Goal: Use online tool/utility: Utilize a website feature to perform a specific function

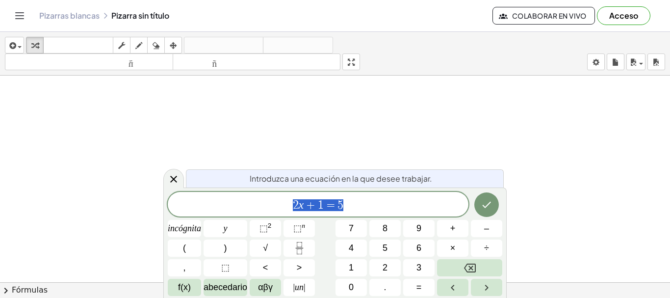
scroll to position [83, 0]
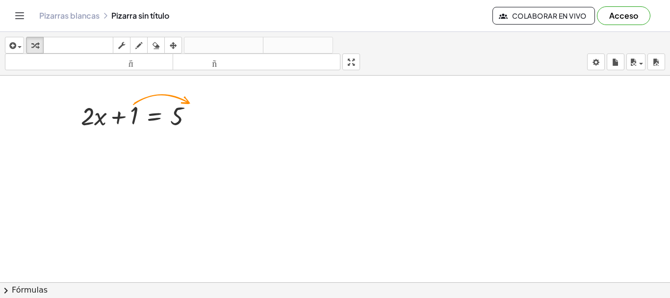
click at [296, 175] on div at bounding box center [335, 238] width 670 height 491
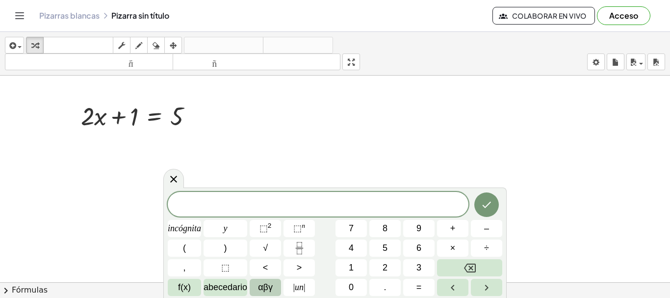
click at [271, 289] on font "αβγ" at bounding box center [265, 287] width 15 height 10
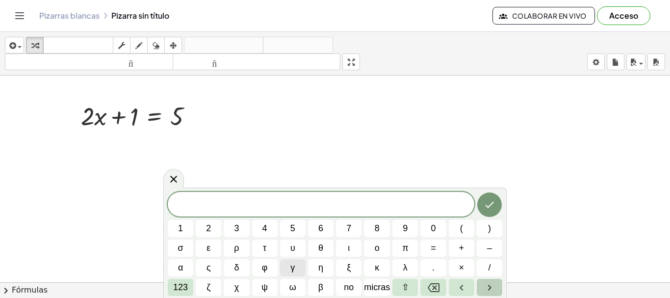
click at [488, 287] on icon "Flecha derecha" at bounding box center [490, 288] width 12 height 12
click at [457, 288] on icon "Flecha izquierda" at bounding box center [462, 288] width 12 height 12
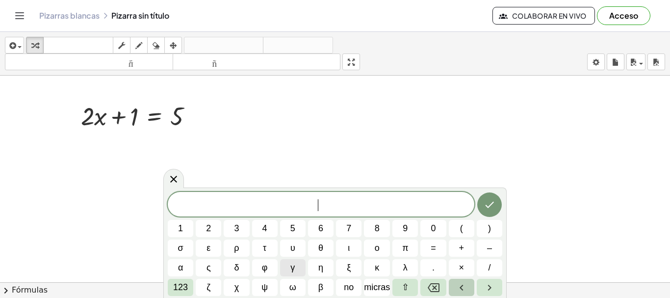
click at [457, 288] on icon "Flecha izquierda" at bounding box center [462, 288] width 12 height 12
click at [178, 182] on icon at bounding box center [174, 179] width 12 height 12
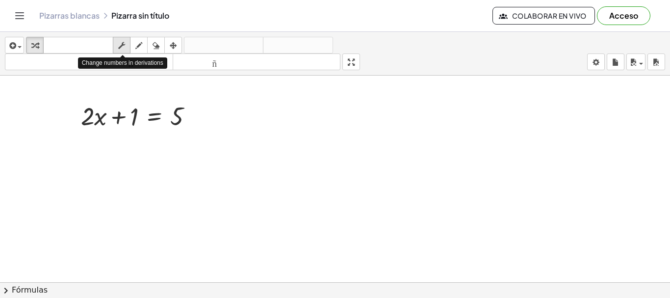
click at [122, 44] on icon "button" at bounding box center [121, 46] width 7 height 12
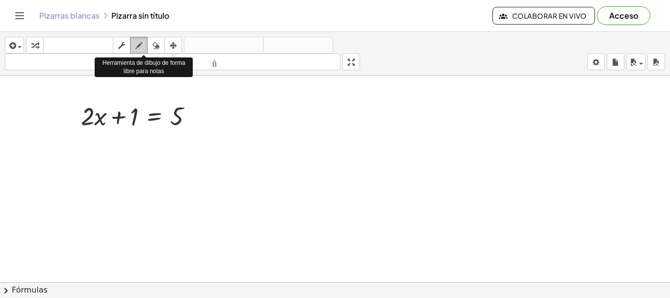
click at [137, 46] on icon "button" at bounding box center [138, 46] width 7 height 12
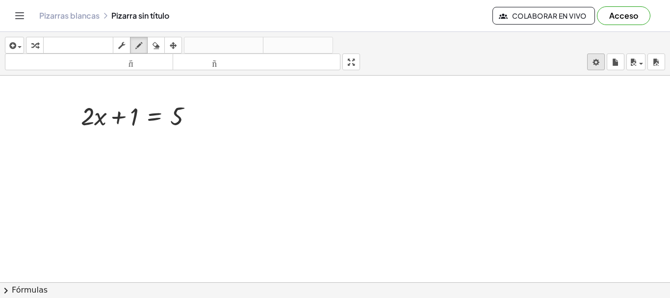
click at [594, 65] on body "Actividades matemáticas fáciles de comprender Empezar Banco de actividades Trab…" at bounding box center [335, 149] width 670 height 298
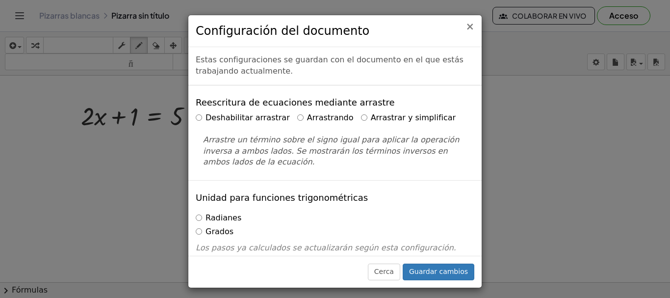
click at [472, 26] on font "×" at bounding box center [470, 27] width 9 height 12
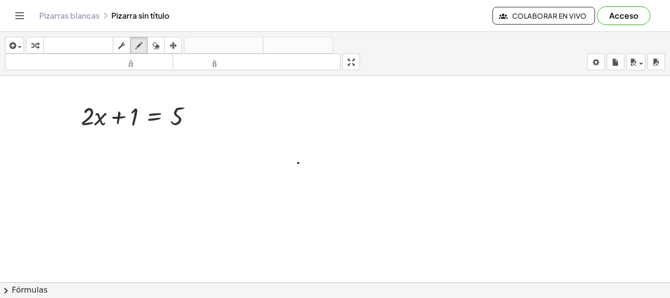
click at [298, 163] on div at bounding box center [335, 238] width 670 height 491
click at [296, 128] on div at bounding box center [335, 238] width 670 height 491
click at [238, 182] on div at bounding box center [335, 238] width 670 height 491
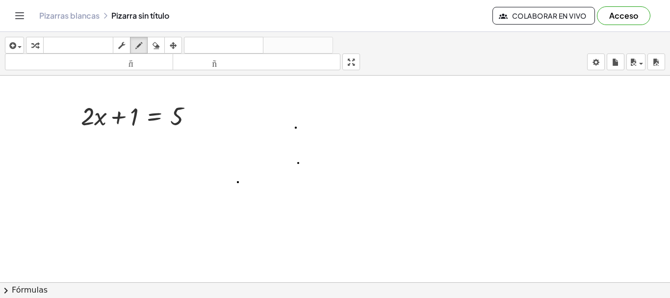
click at [267, 237] on div at bounding box center [335, 238] width 670 height 491
click at [125, 45] on icon "button" at bounding box center [121, 46] width 7 height 12
click at [283, 163] on div at bounding box center [335, 238] width 670 height 491
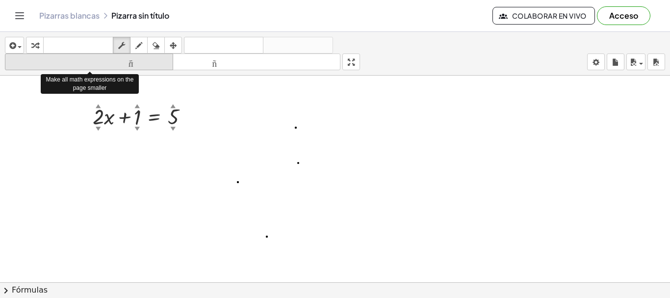
click at [160, 59] on font "tamaño_del_formato" at bounding box center [88, 61] width 163 height 9
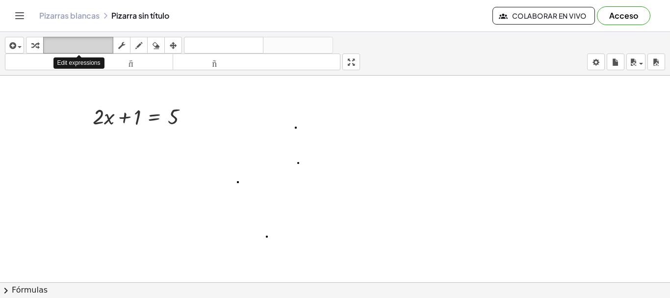
click at [80, 43] on font "teclado" at bounding box center [78, 45] width 65 height 9
click at [277, 162] on div at bounding box center [335, 238] width 670 height 491
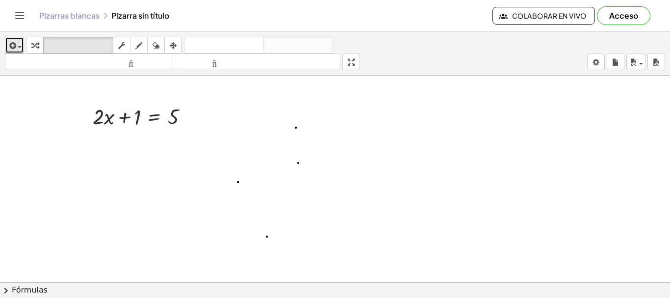
click at [15, 46] on icon "button" at bounding box center [11, 46] width 9 height 12
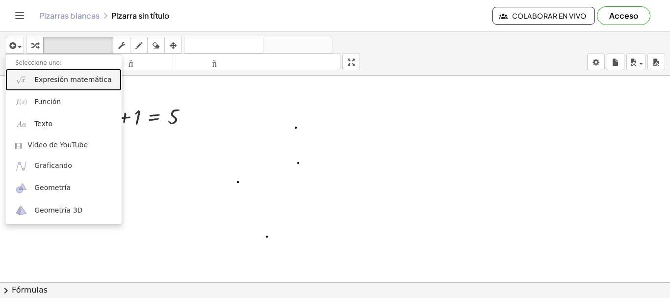
click at [29, 84] on link "Expresión matemática" at bounding box center [63, 80] width 116 height 22
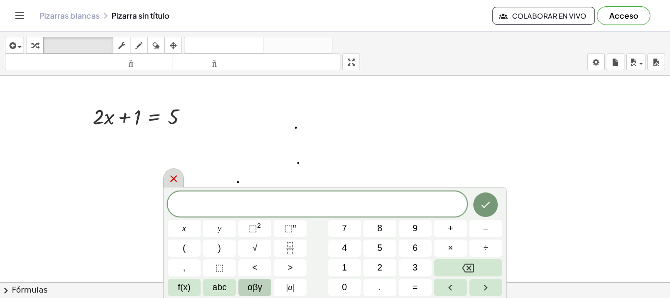
click at [173, 179] on icon at bounding box center [174, 179] width 12 height 12
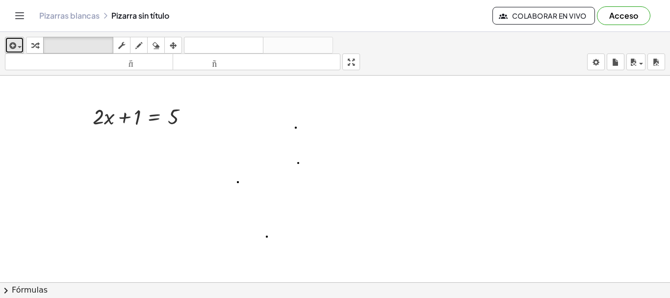
click at [19, 47] on span "button" at bounding box center [20, 47] width 4 height 2
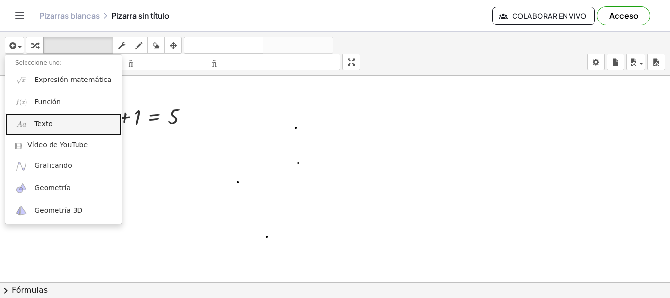
click at [25, 131] on link "Texto" at bounding box center [63, 124] width 116 height 22
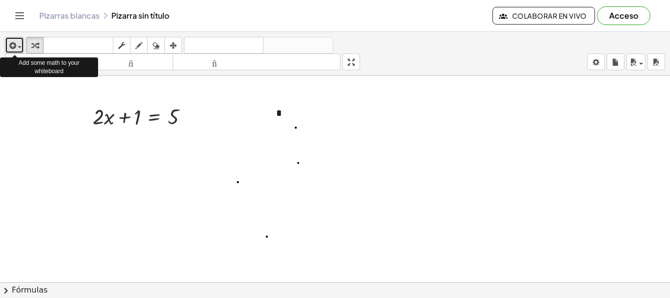
click at [23, 45] on button "insertar" at bounding box center [14, 45] width 19 height 17
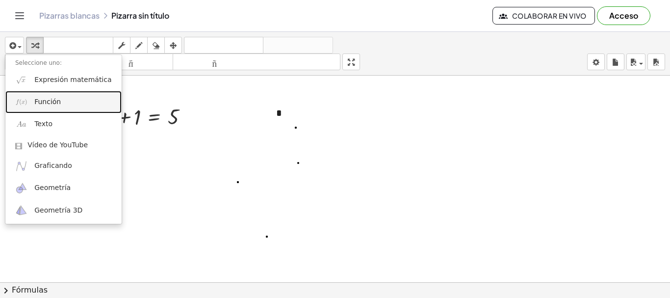
click at [32, 99] on link "Función" at bounding box center [63, 102] width 116 height 22
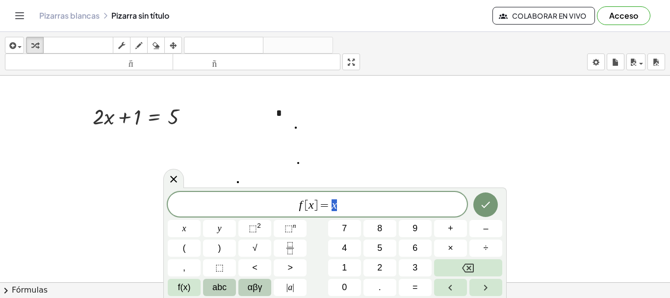
click at [231, 288] on button "abc" at bounding box center [219, 287] width 33 height 17
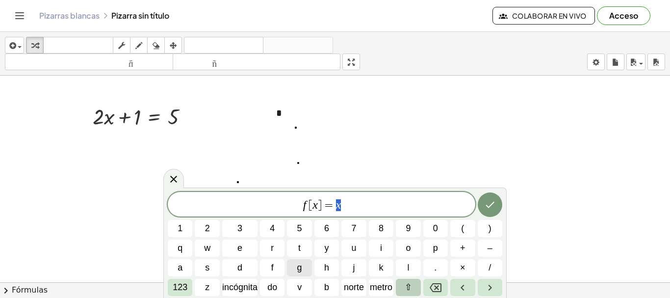
click at [418, 289] on button "⇧" at bounding box center [408, 287] width 25 height 17
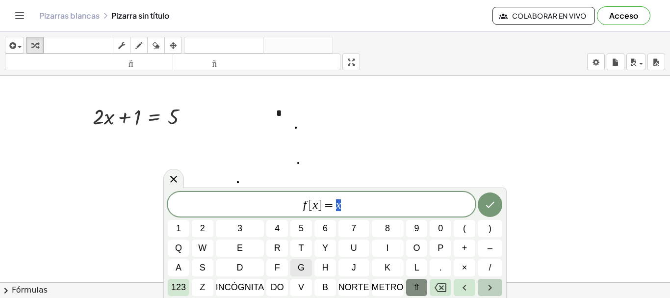
click at [492, 289] on icon "Flecha derecha" at bounding box center [490, 288] width 12 height 12
click at [411, 287] on button "⇧" at bounding box center [417, 287] width 22 height 17
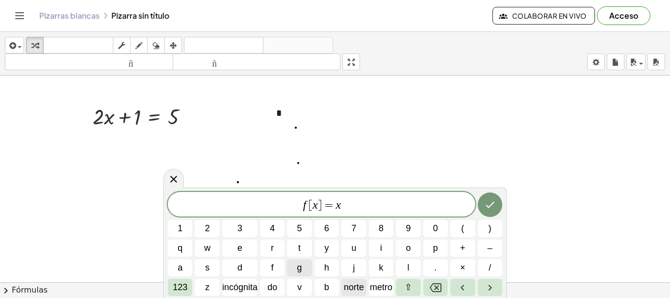
click at [346, 292] on span "norte" at bounding box center [354, 287] width 20 height 13
click at [373, 286] on font "metro" at bounding box center [381, 287] width 23 height 10
click at [235, 289] on font "incógnita" at bounding box center [239, 287] width 35 height 10
click at [195, 285] on button "z" at bounding box center [207, 287] width 25 height 17
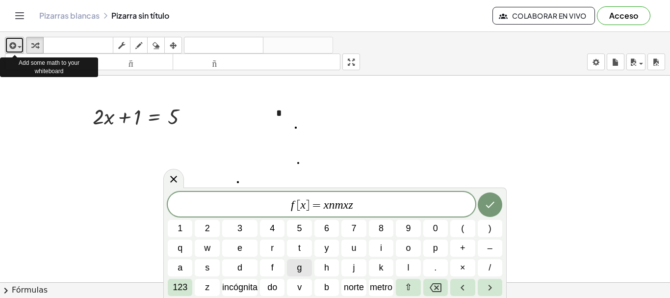
click at [17, 51] on div "button" at bounding box center [14, 45] width 14 height 12
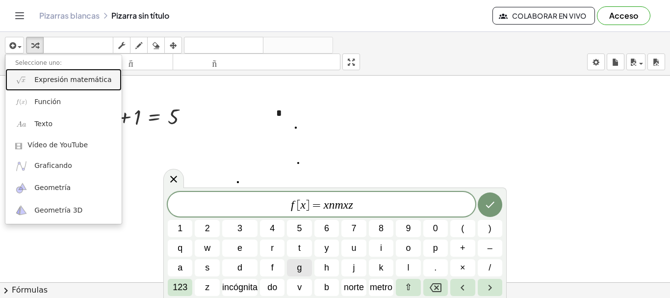
click at [28, 81] on link "Expresión matemática" at bounding box center [63, 80] width 116 height 22
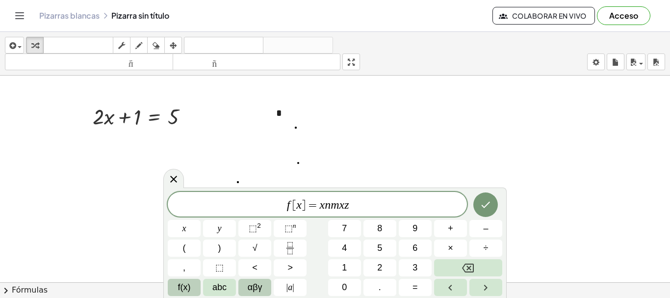
click at [191, 286] on button "f(x)" at bounding box center [184, 287] width 33 height 17
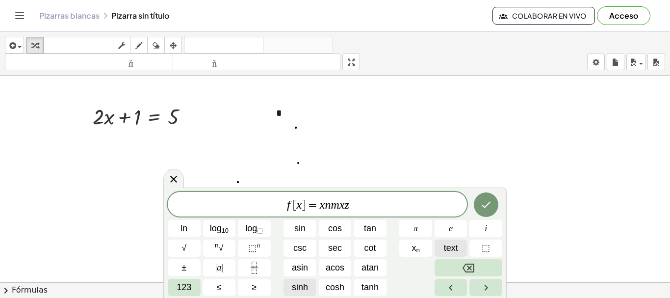
click at [450, 243] on span "text" at bounding box center [451, 247] width 14 height 13
click at [490, 283] on icon "Right arrow" at bounding box center [486, 288] width 12 height 12
click at [445, 249] on span "text" at bounding box center [451, 247] width 14 height 13
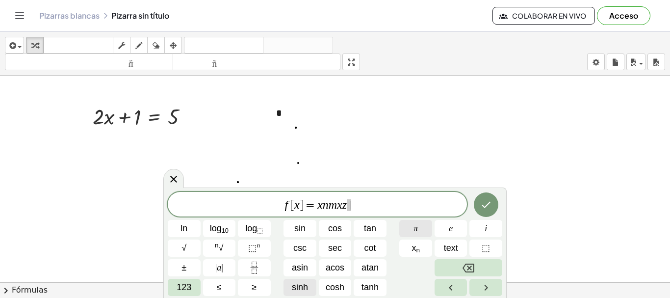
click at [411, 226] on button "π" at bounding box center [415, 228] width 33 height 17
click at [492, 248] on button "⬚" at bounding box center [486, 247] width 33 height 17
click at [491, 220] on button "i" at bounding box center [486, 228] width 33 height 17
click at [448, 287] on icon "Left arrow" at bounding box center [451, 288] width 12 height 12
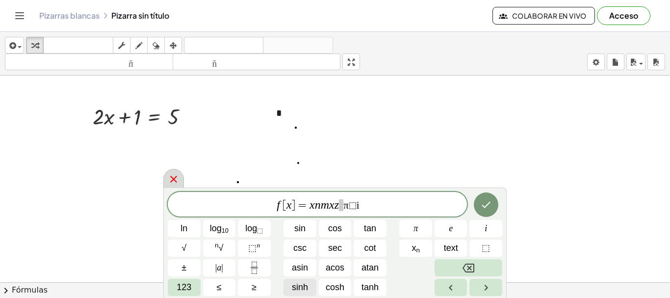
click at [173, 183] on icon at bounding box center [174, 179] width 12 height 12
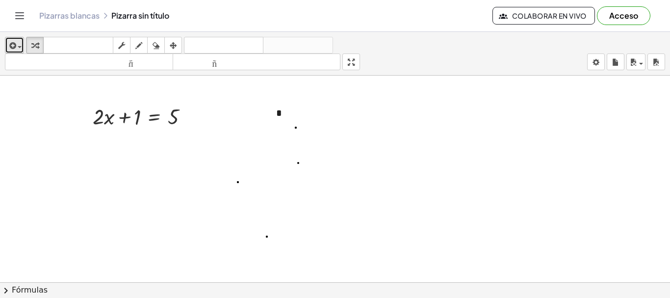
click at [20, 46] on div "button" at bounding box center [14, 45] width 14 height 12
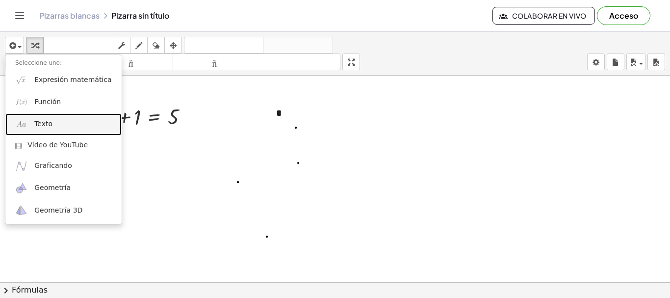
click at [30, 119] on link "Texto" at bounding box center [63, 124] width 116 height 22
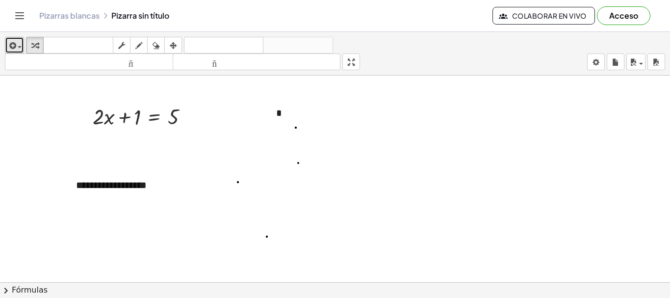
click at [17, 48] on span "button" at bounding box center [17, 46] width 2 height 7
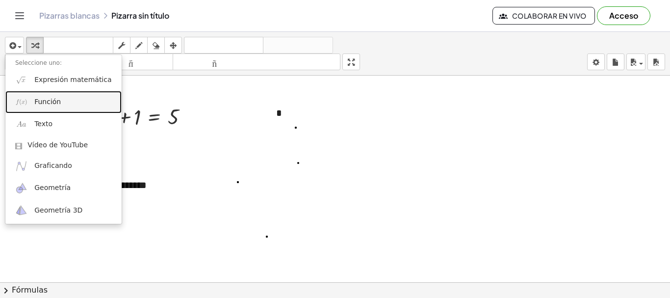
click at [38, 105] on font "Función" at bounding box center [47, 102] width 27 height 8
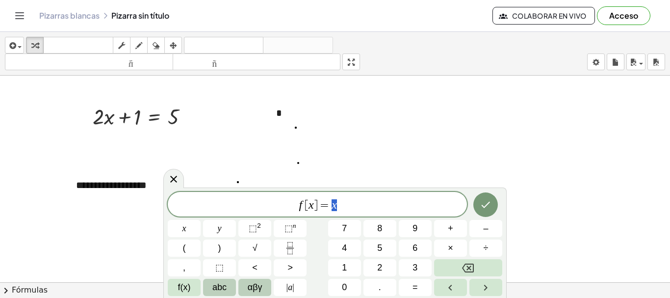
click at [219, 286] on span "abc" at bounding box center [219, 287] width 14 height 13
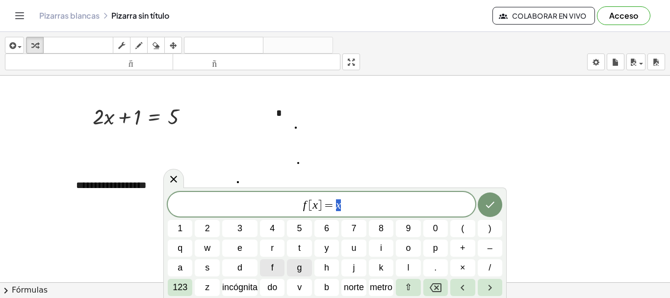
click at [291, 285] on div "* f [ x ] = x 1 2 3 4 5 6 7 8 9 0 ( ) q w e r t y u i o p + – a s d f g h j k l…" at bounding box center [335, 244] width 335 height 104
